Goal: Information Seeking & Learning: Find specific fact

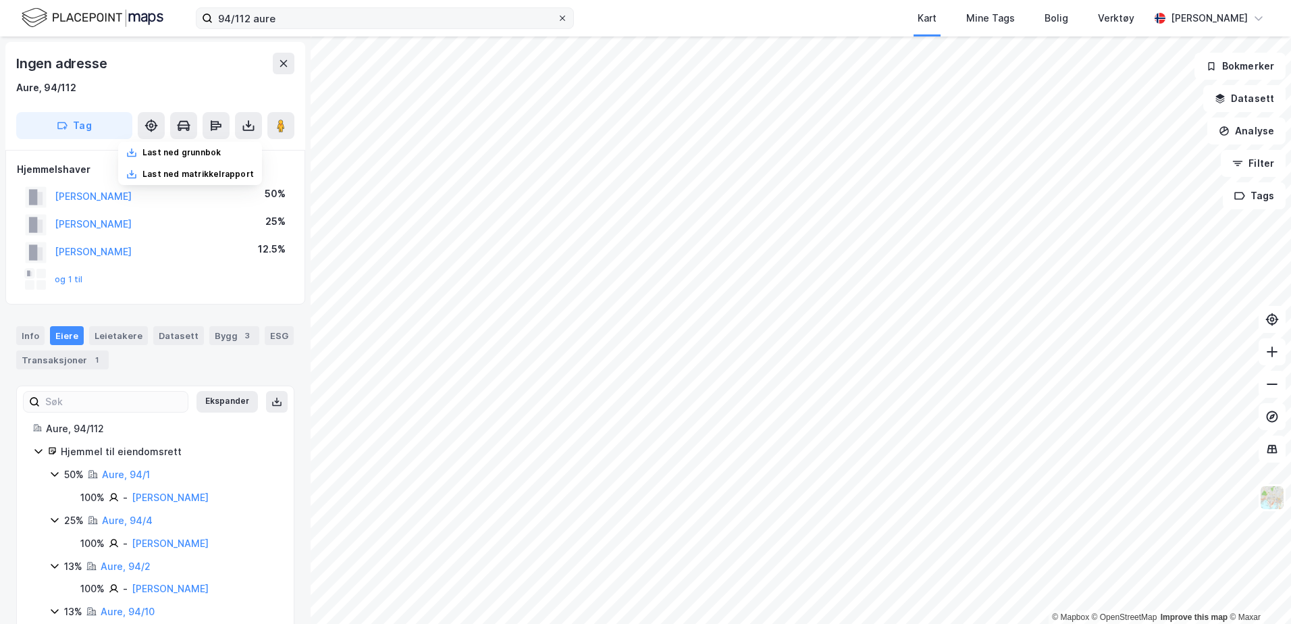
click at [562, 23] on div at bounding box center [562, 18] width 8 height 11
click at [557, 23] on input "94/112 aure" at bounding box center [385, 18] width 344 height 20
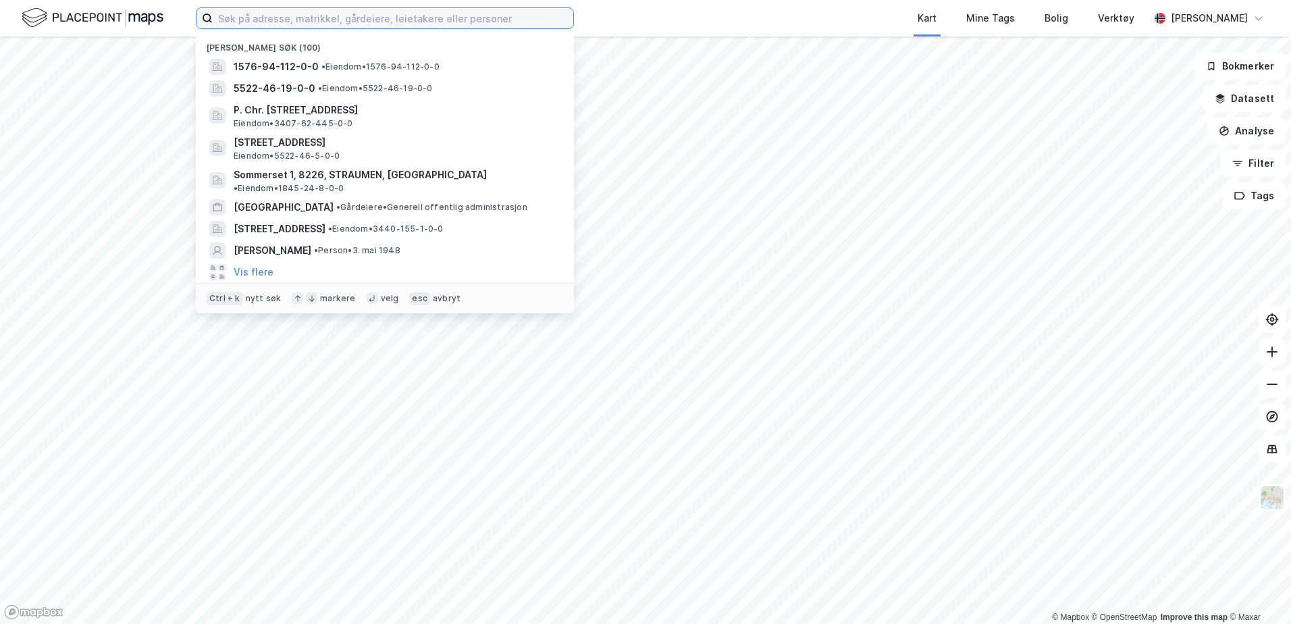
click at [282, 18] on input at bounding box center [393, 18] width 361 height 20
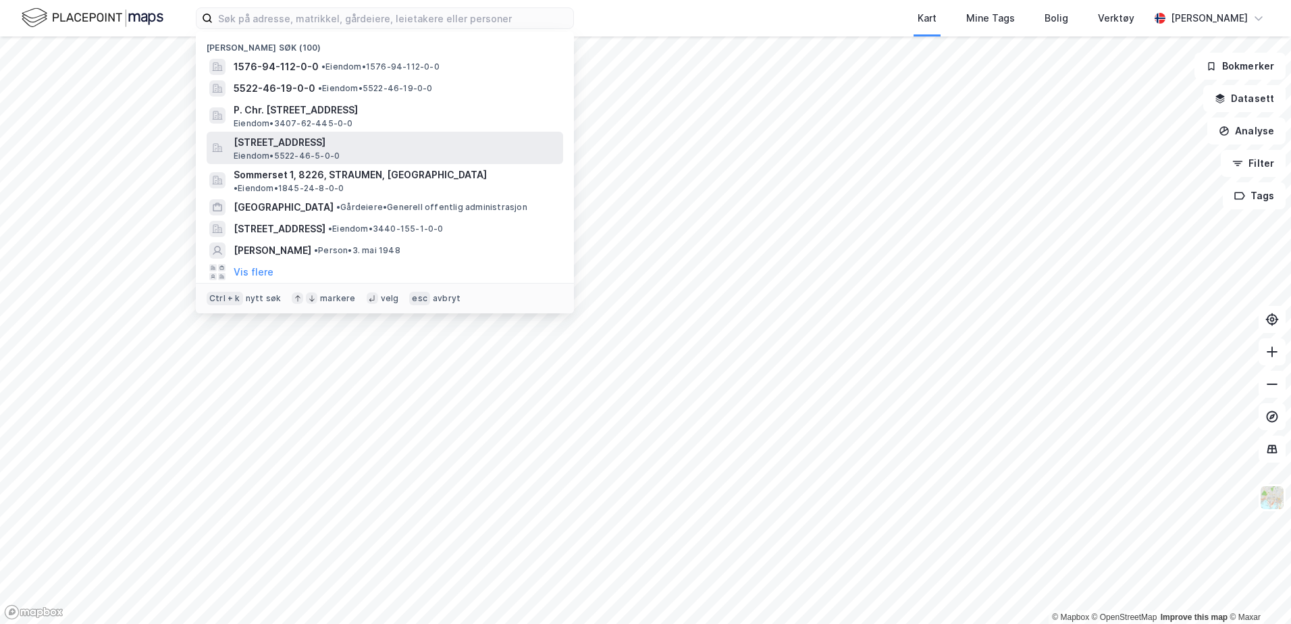
click at [330, 151] on span "Eiendom • 5522-46-5-0-0" at bounding box center [287, 156] width 106 height 11
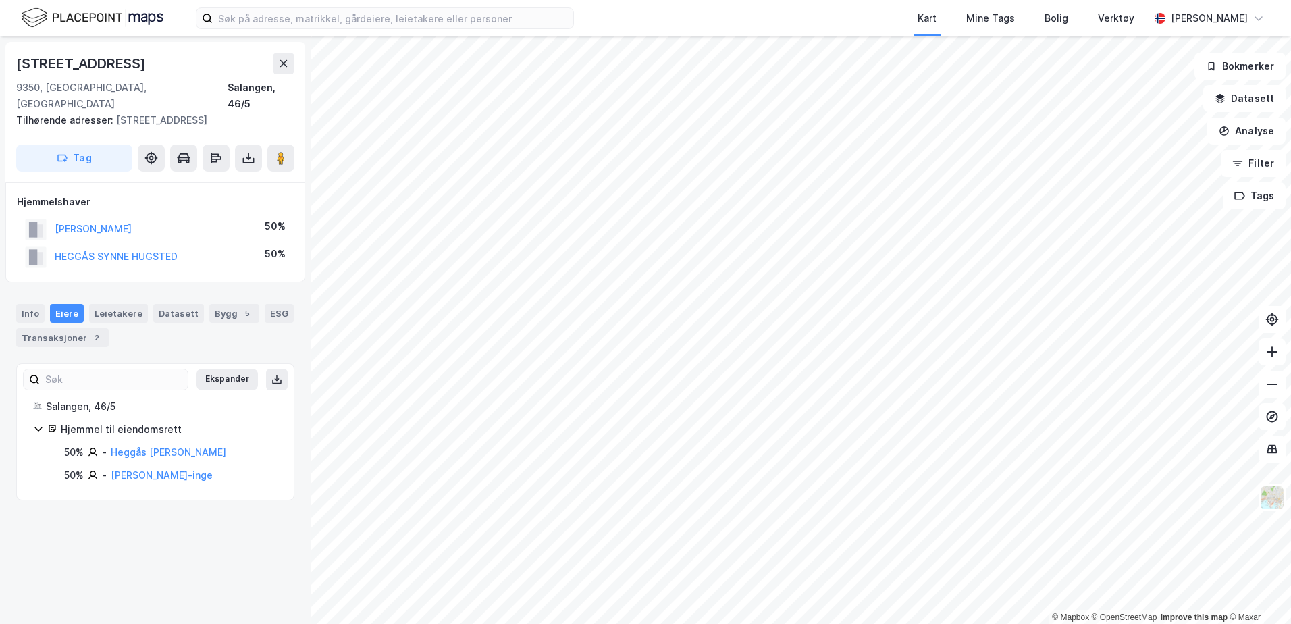
drag, startPoint x: 235, startPoint y: 577, endPoint x: 309, endPoint y: 524, distance: 91.1
click at [235, 577] on div "Lavangsnesveien 376 9350, [GEOGRAPHIC_DATA], [GEOGRAPHIC_DATA] Salangen, 46/5 T…" at bounding box center [155, 329] width 311 height 587
